Goal: Task Accomplishment & Management: Manage account settings

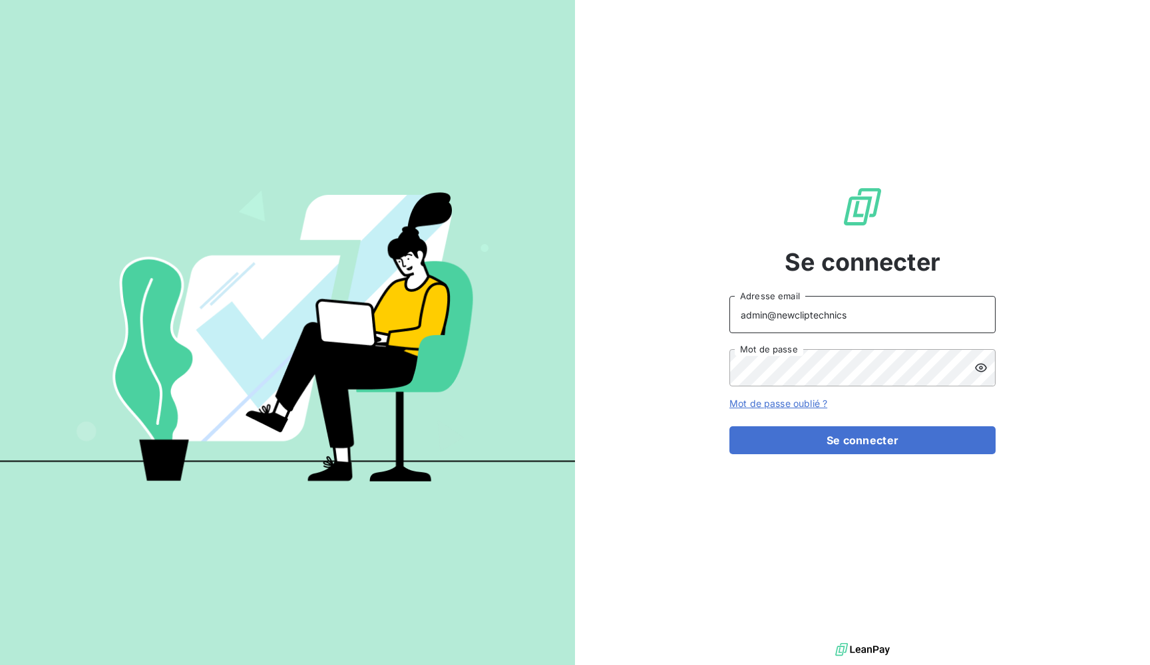
click at [816, 311] on input "admin@newcliptechnics" at bounding box center [862, 314] width 266 height 37
click at [742, 283] on div "Se connecter admin@pierreinvestissements Adresse email Mot de passe Mot de pass…" at bounding box center [862, 320] width 266 height 640
click at [862, 441] on button "Se connecter" at bounding box center [862, 441] width 266 height 28
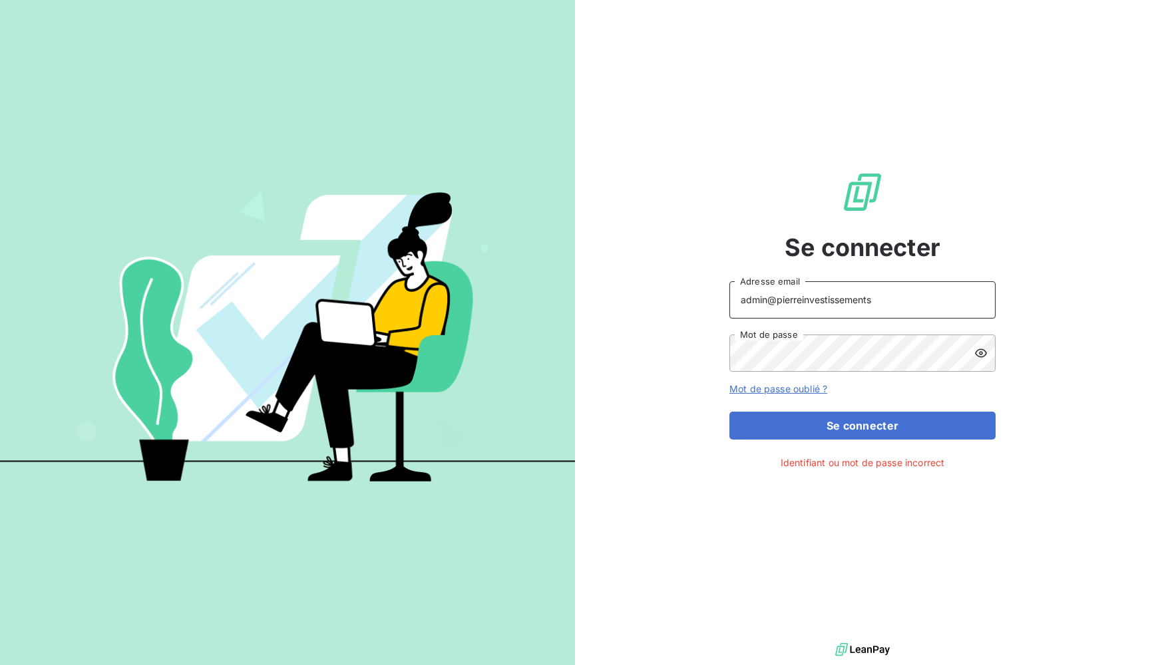
click at [873, 305] on input "admin@pierreinvestissements" at bounding box center [862, 299] width 266 height 37
click at [862, 425] on button "Se connecter" at bounding box center [862, 426] width 266 height 28
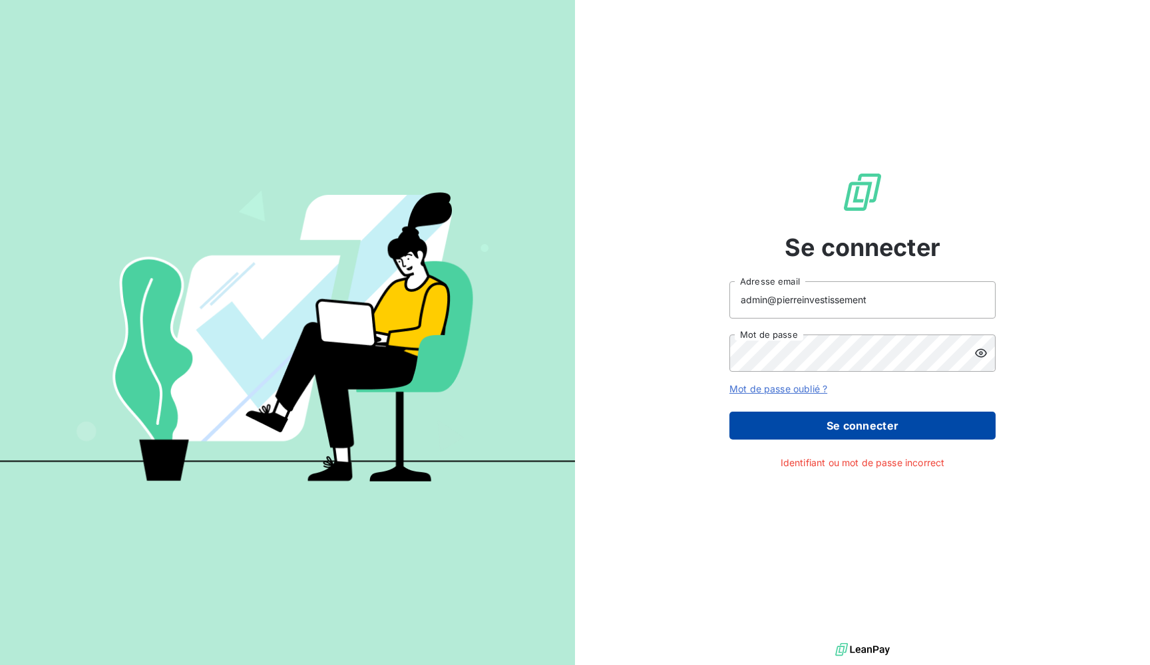
click at [821, 433] on button "Se connecter" at bounding box center [862, 426] width 266 height 28
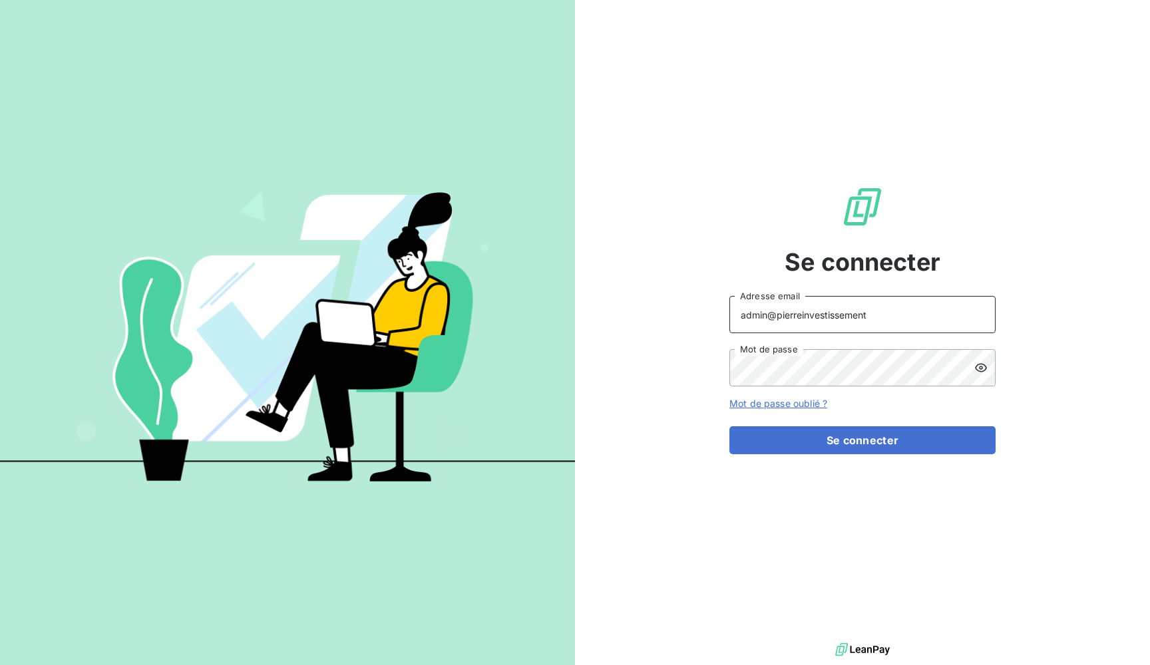
click at [800, 315] on input "admin@pierreinvestissement" at bounding box center [862, 314] width 266 height 37
paste input "s"
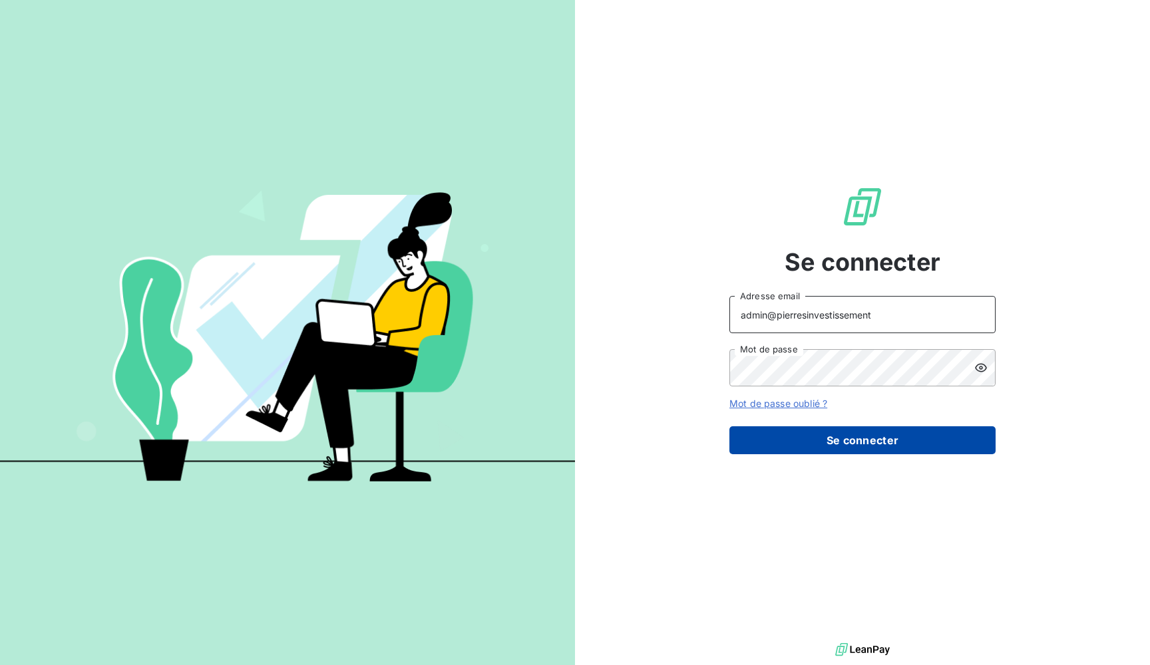
type input "admin@pierresinvestissement"
click at [793, 437] on button "Se connecter" at bounding box center [862, 441] width 266 height 28
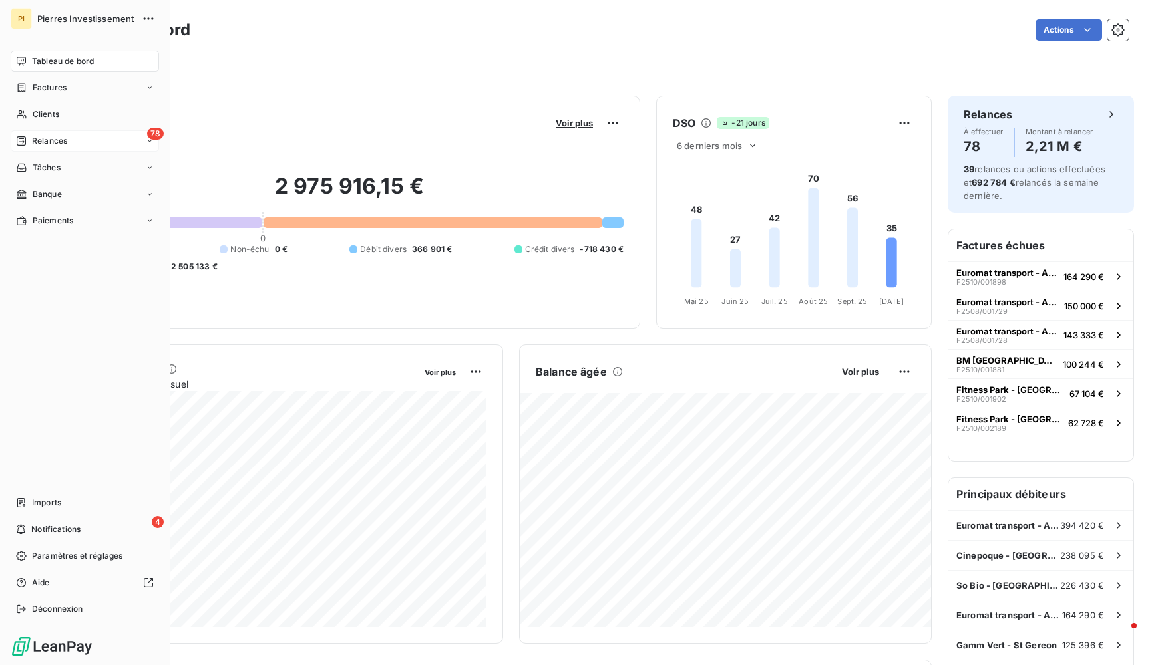
click at [37, 143] on span "Relances" at bounding box center [49, 141] width 35 height 12
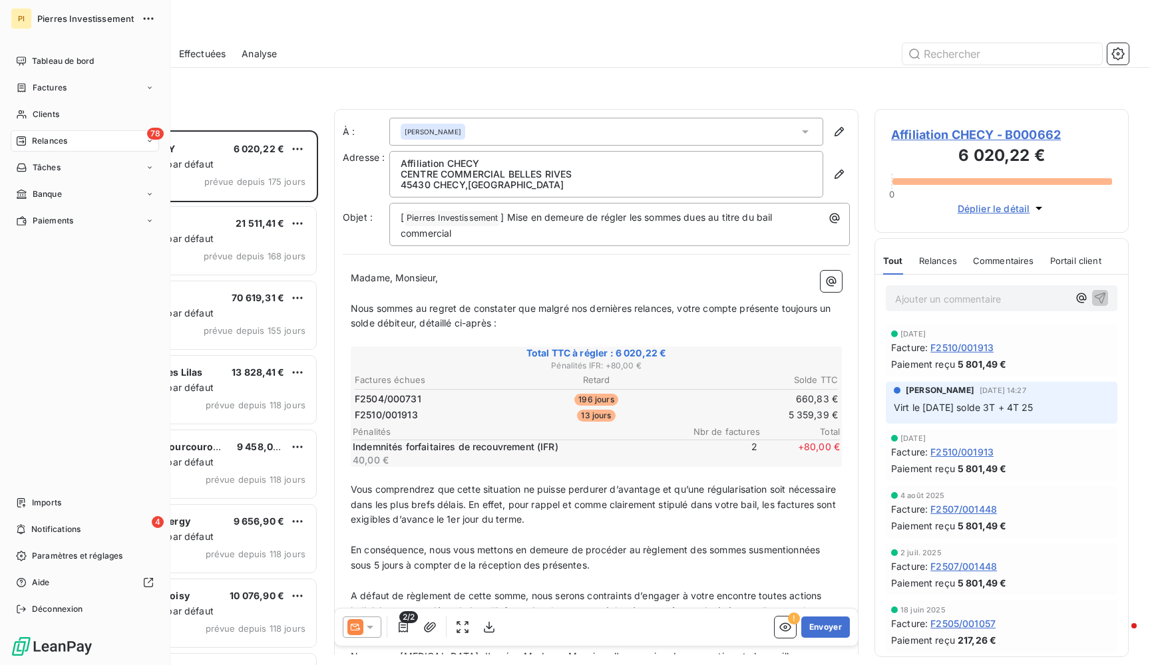
scroll to position [535, 254]
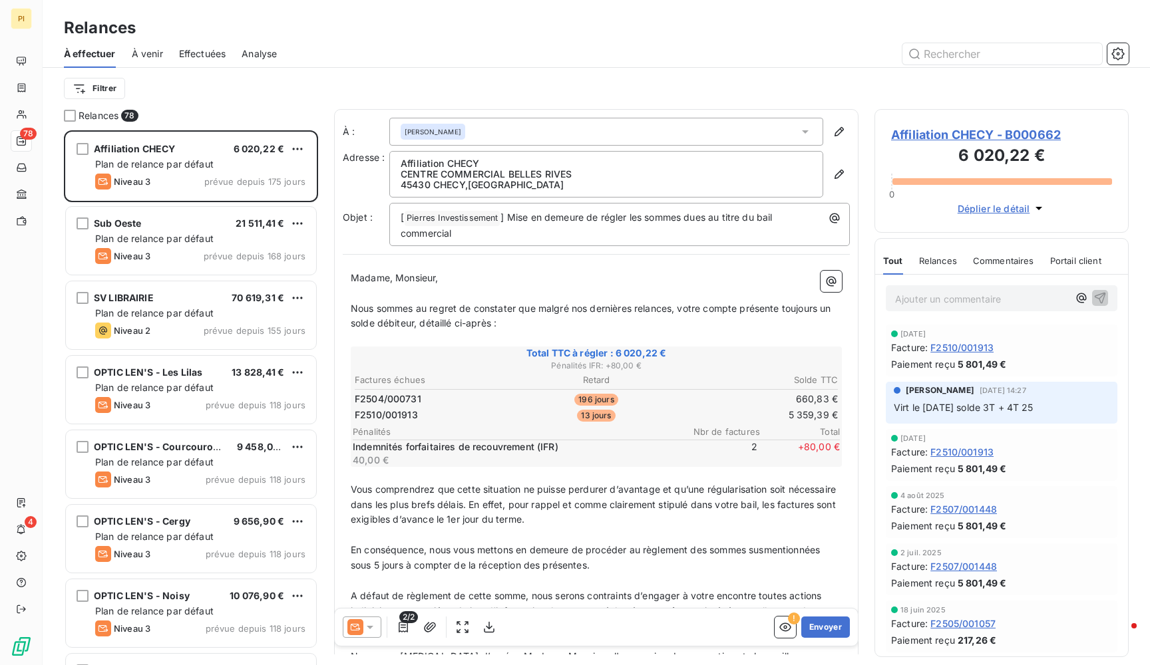
click at [209, 45] on div "Effectuées" at bounding box center [202, 54] width 47 height 28
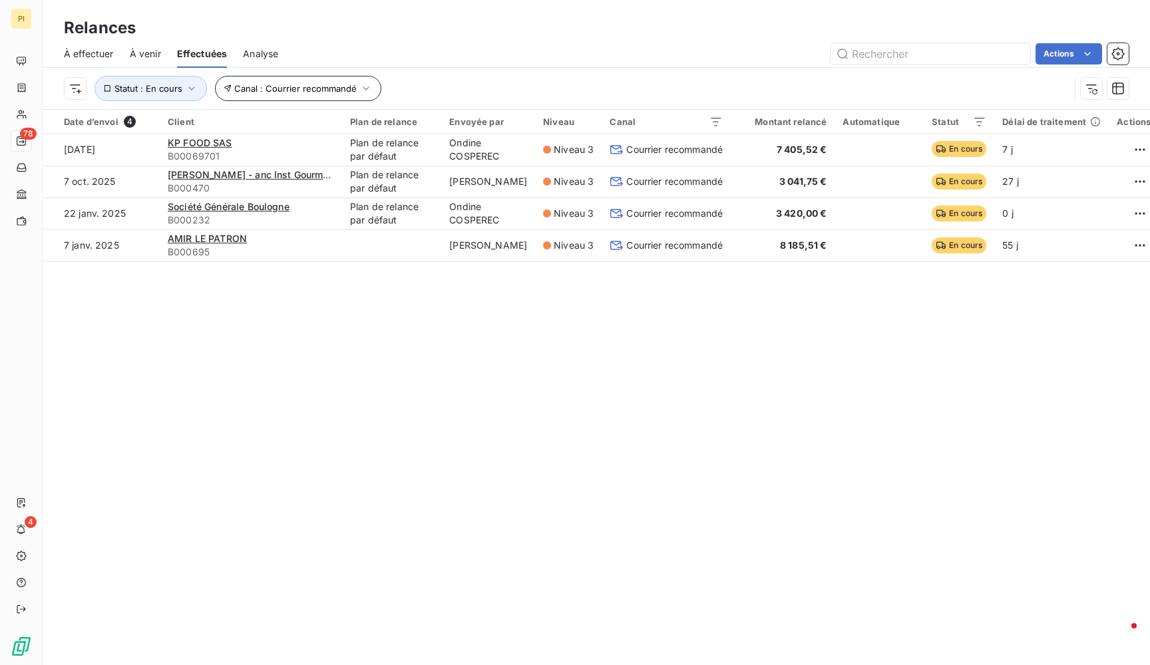
click at [327, 87] on span "Canal : Courrier recommandé" at bounding box center [295, 88] width 122 height 11
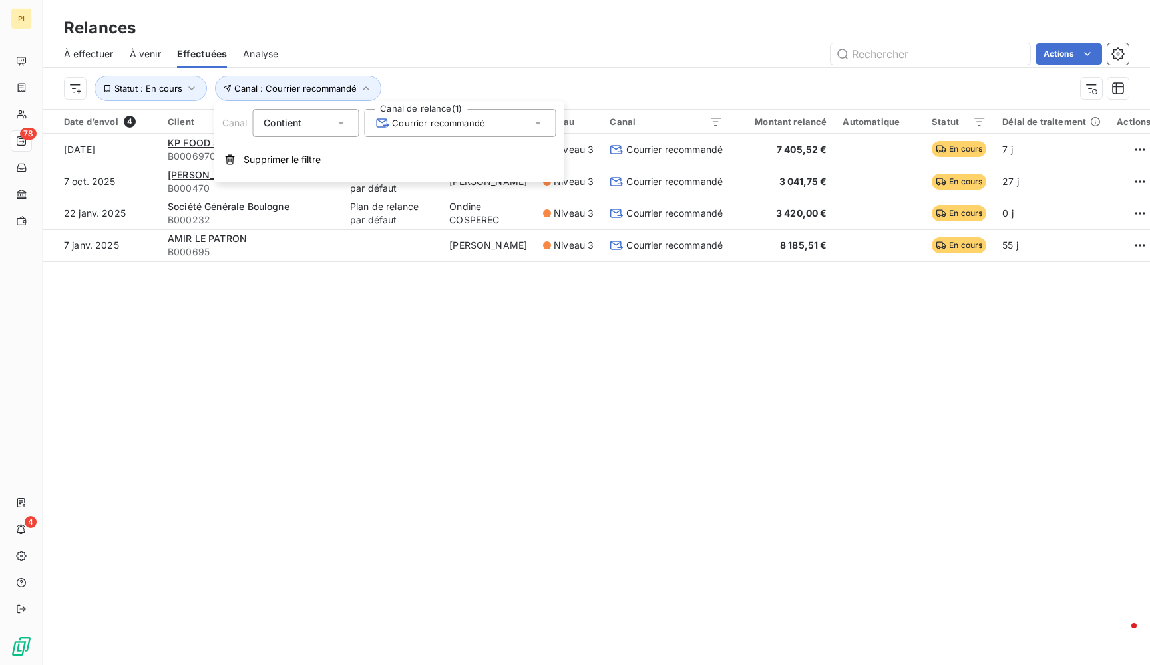
click at [489, 81] on div "Canal : Courrier recommandé Statut : En cours" at bounding box center [567, 88] width 1006 height 25
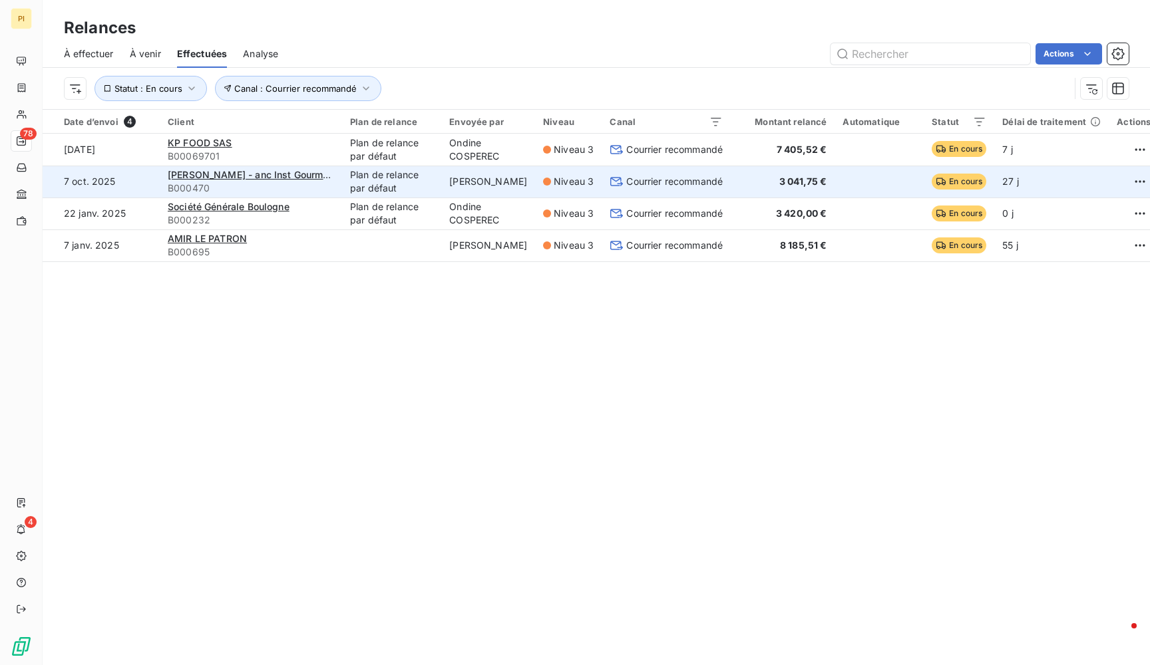
click at [681, 166] on td "Courrier recommandé" at bounding box center [666, 182] width 129 height 32
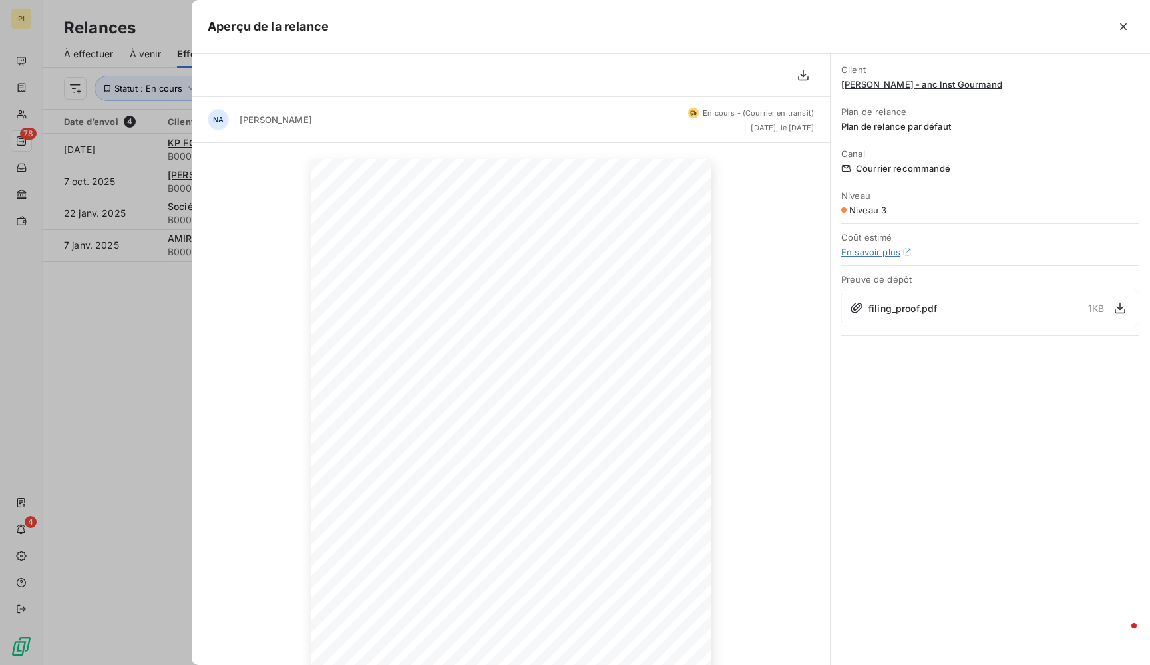
click at [114, 390] on div at bounding box center [575, 332] width 1150 height 665
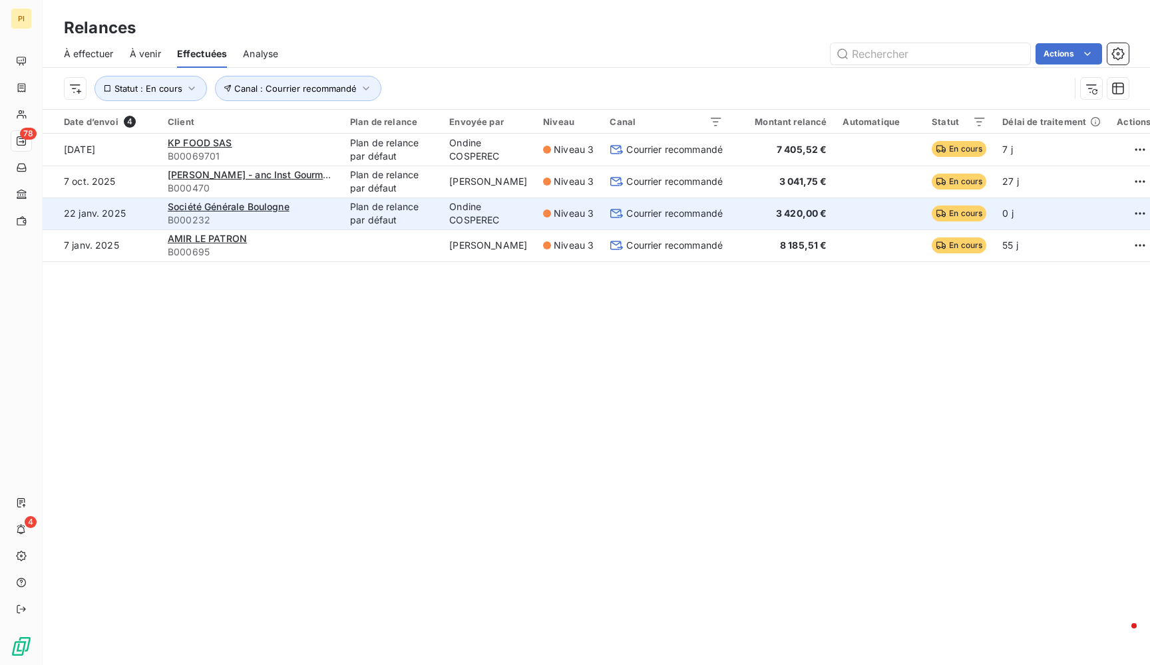
click at [661, 211] on span "Courrier recommandé" at bounding box center [674, 213] width 96 height 13
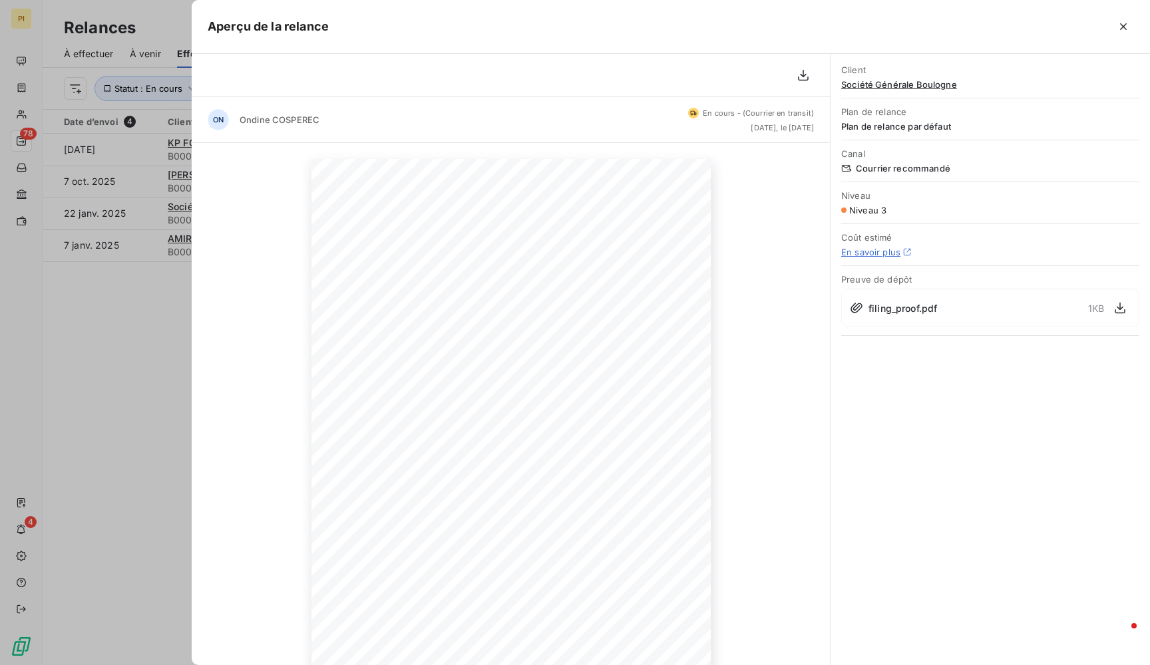
click at [124, 410] on div at bounding box center [575, 332] width 1150 height 665
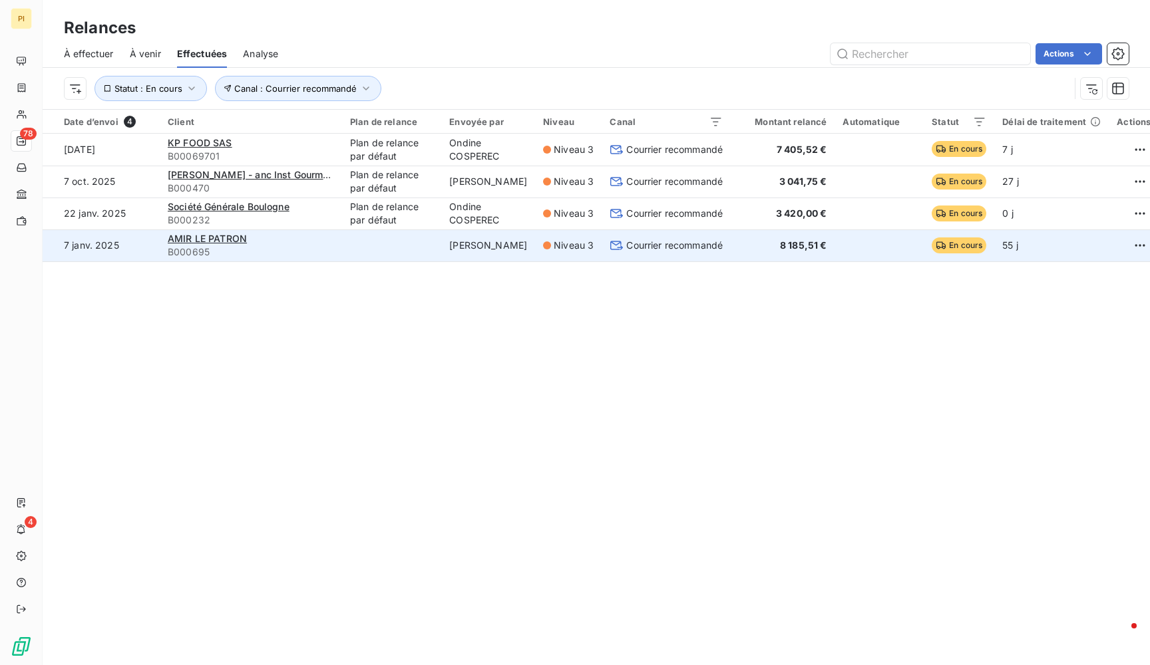
click at [610, 250] on icon at bounding box center [617, 245] width 14 height 13
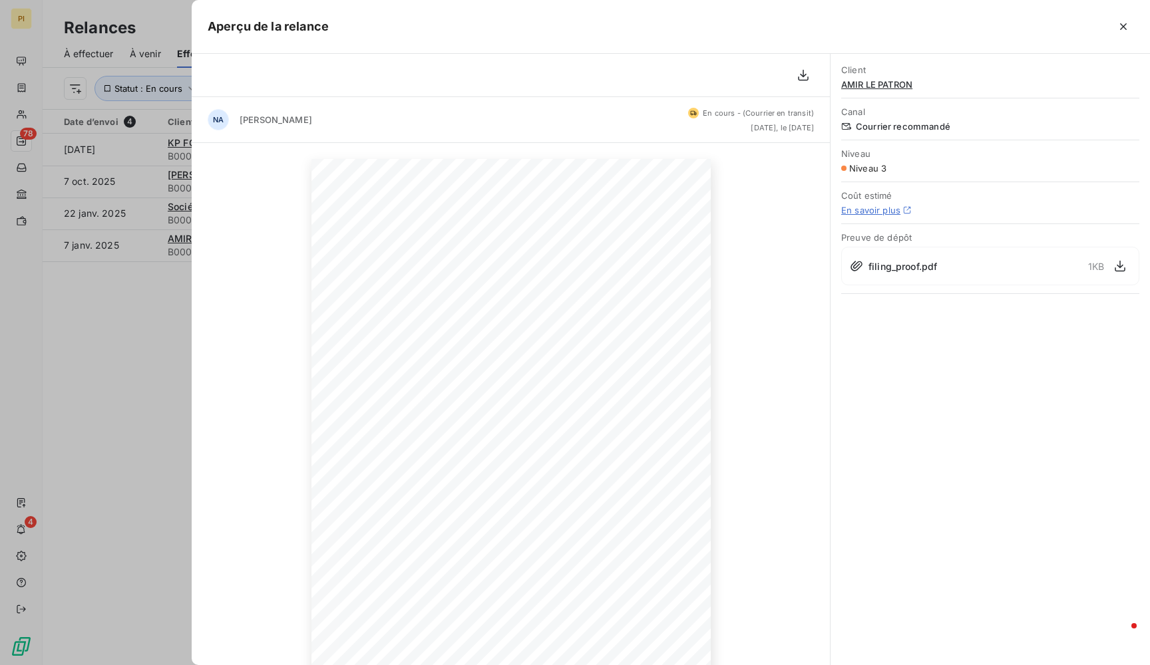
click at [154, 375] on div at bounding box center [575, 332] width 1150 height 665
